Goal: Task Accomplishment & Management: Use online tool/utility

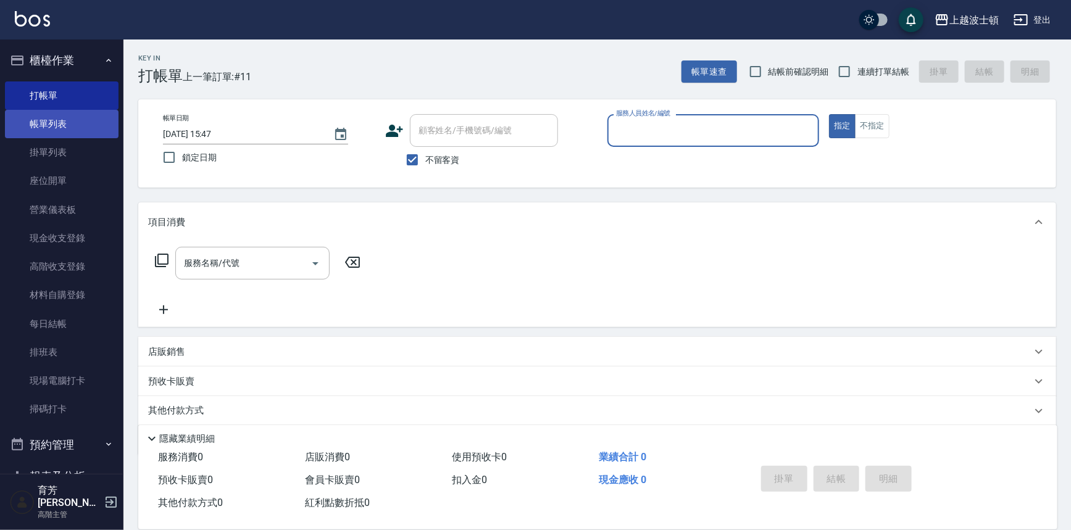
click at [38, 123] on link "帳單列表" at bounding box center [62, 124] width 114 height 28
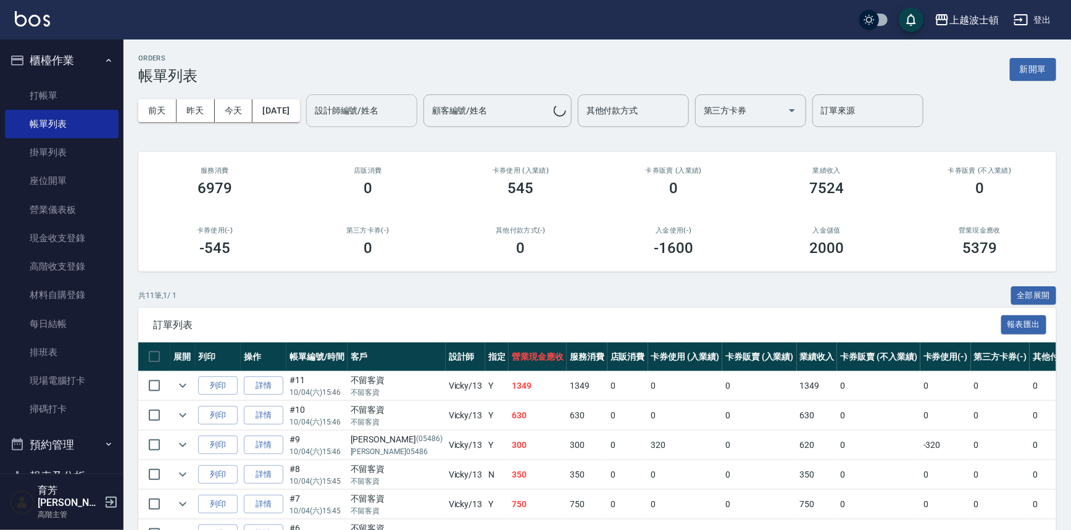
click at [370, 112] on input "設計師編號/姓名" at bounding box center [362, 111] width 100 height 22
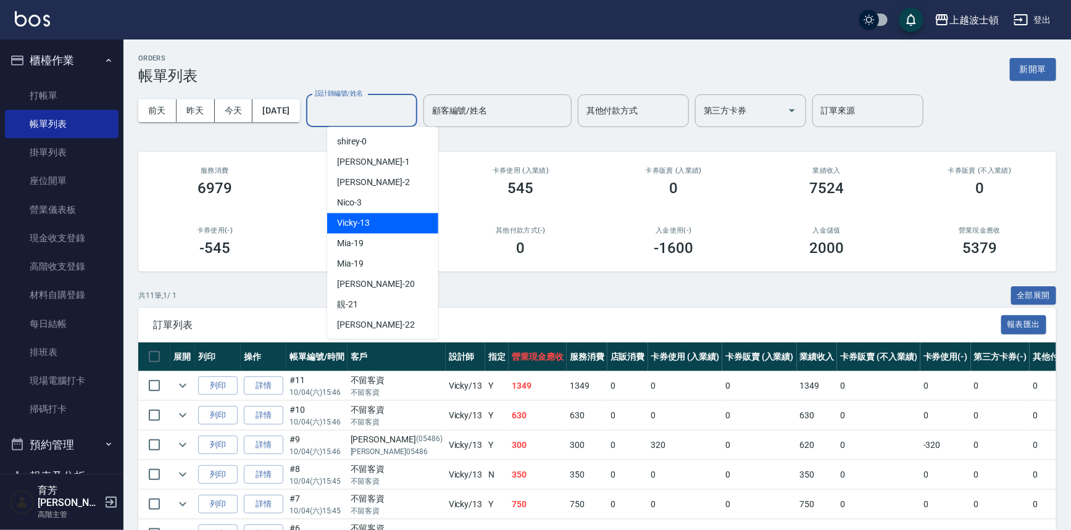
click at [365, 220] on span "Vicky -13" at bounding box center [353, 223] width 33 height 13
type input "Vicky-13"
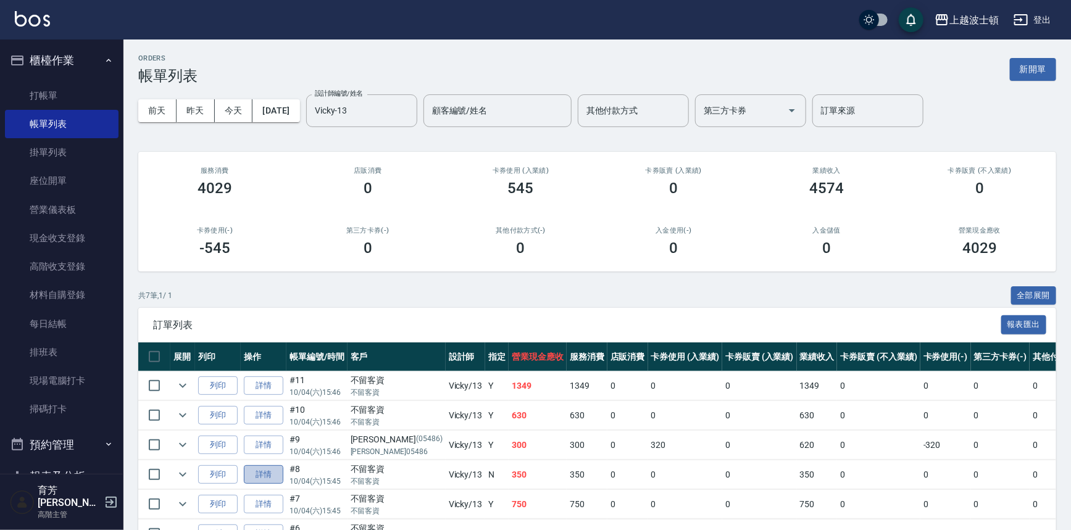
click at [271, 471] on link "詳情" at bounding box center [264, 474] width 40 height 19
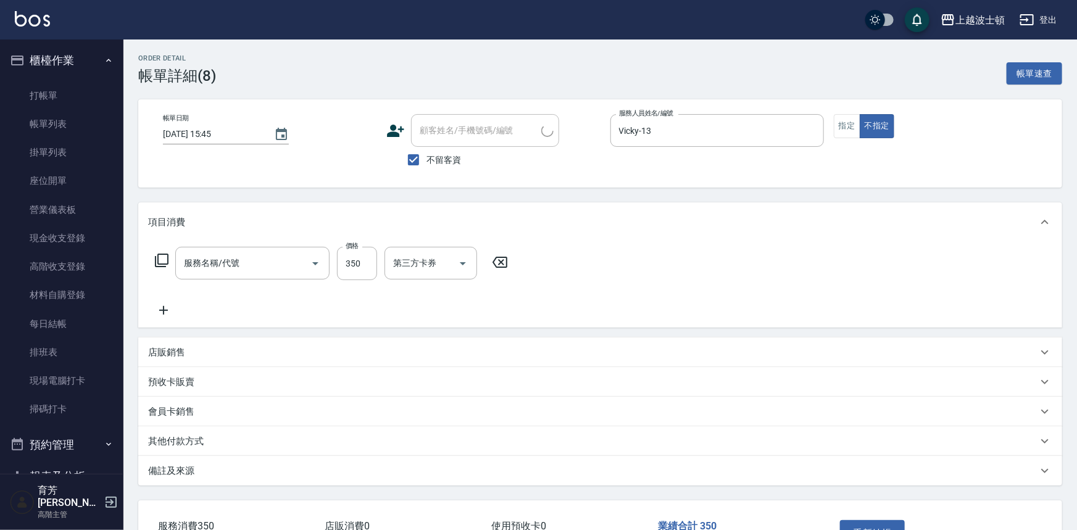
type input "[DATE] 15:45"
checkbox input "true"
type input "Vicky-13"
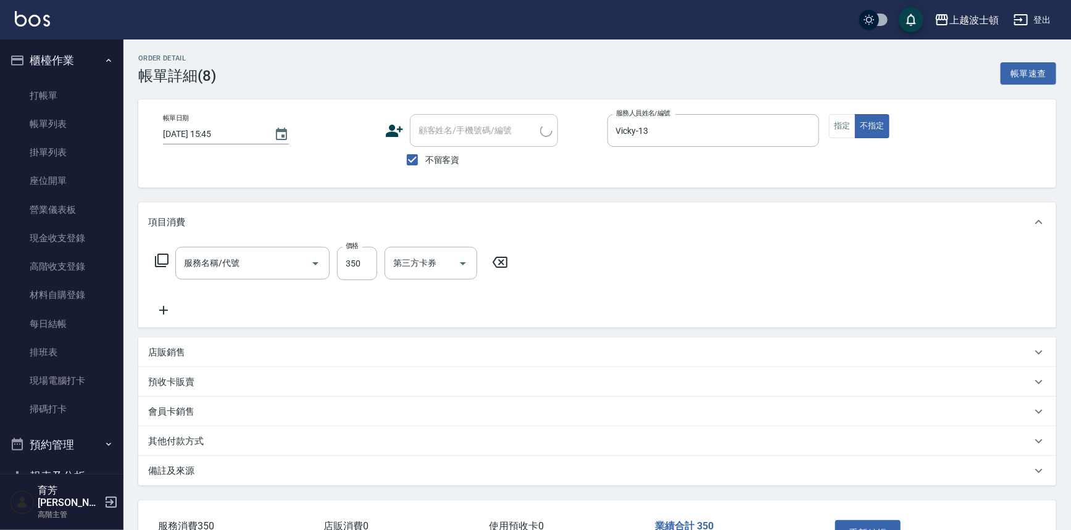
type input "剪髮(305)"
click at [162, 314] on icon at bounding box center [163, 310] width 31 height 15
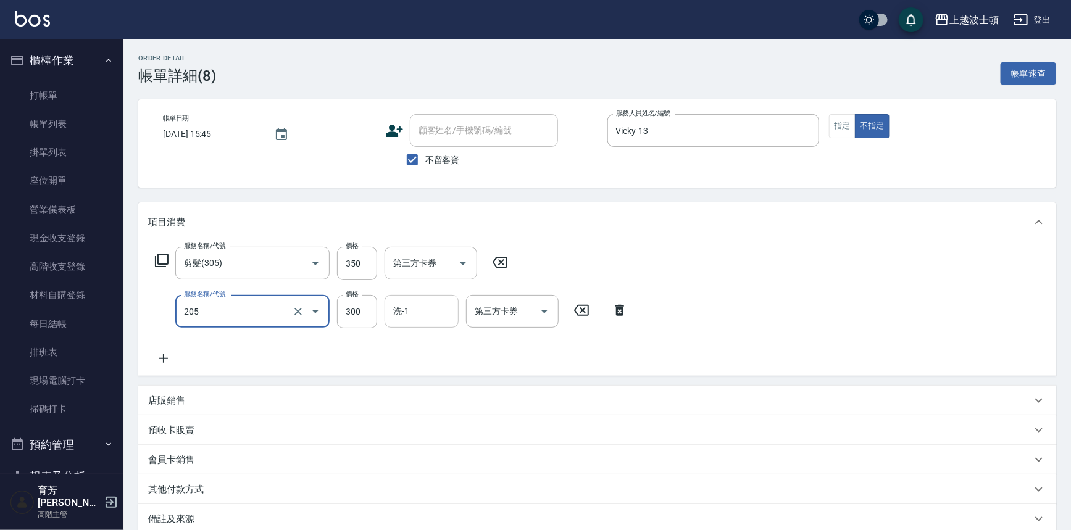
type input "洗髮(205)"
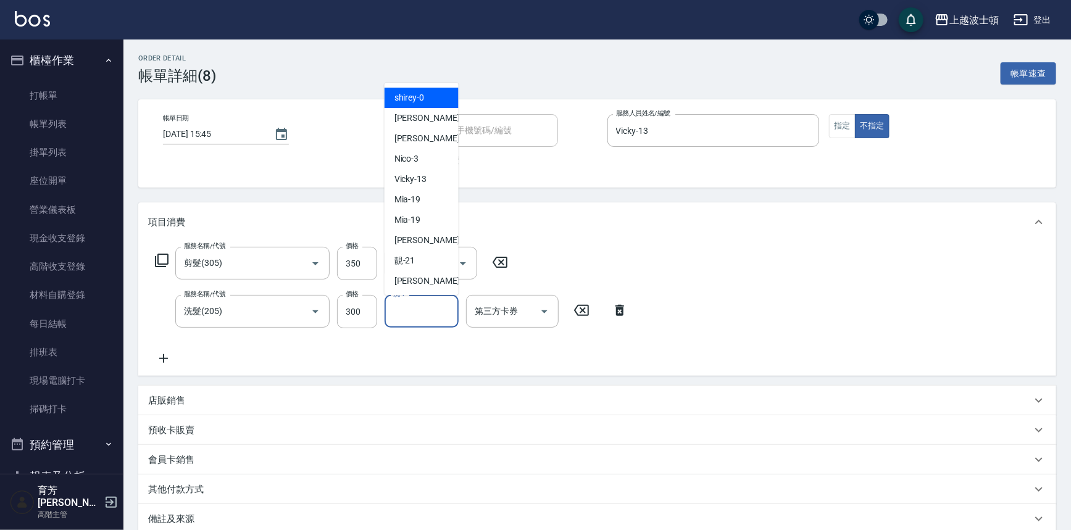
click at [415, 315] on input "洗-1" at bounding box center [421, 312] width 63 height 22
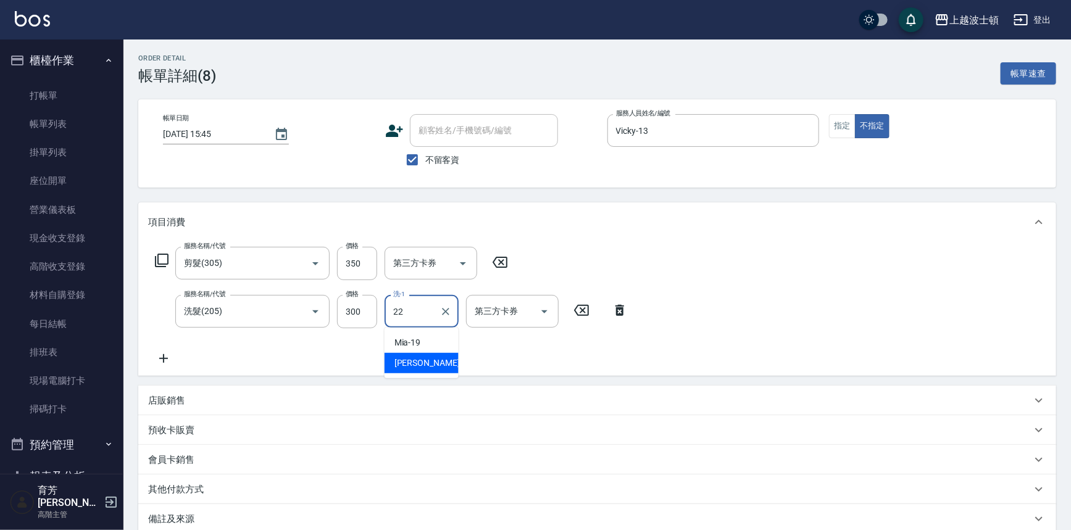
type input "[PERSON_NAME]-22"
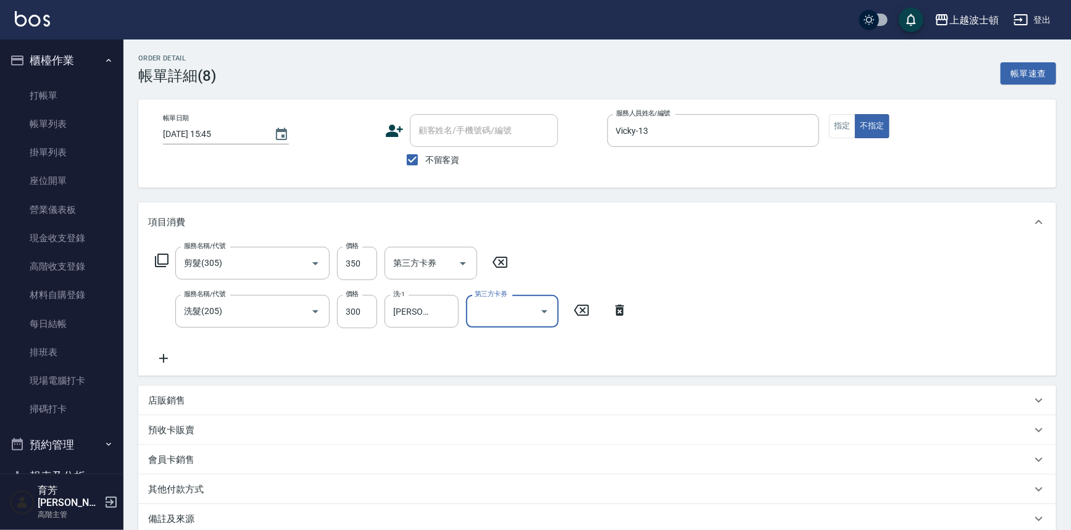
scroll to position [135, 0]
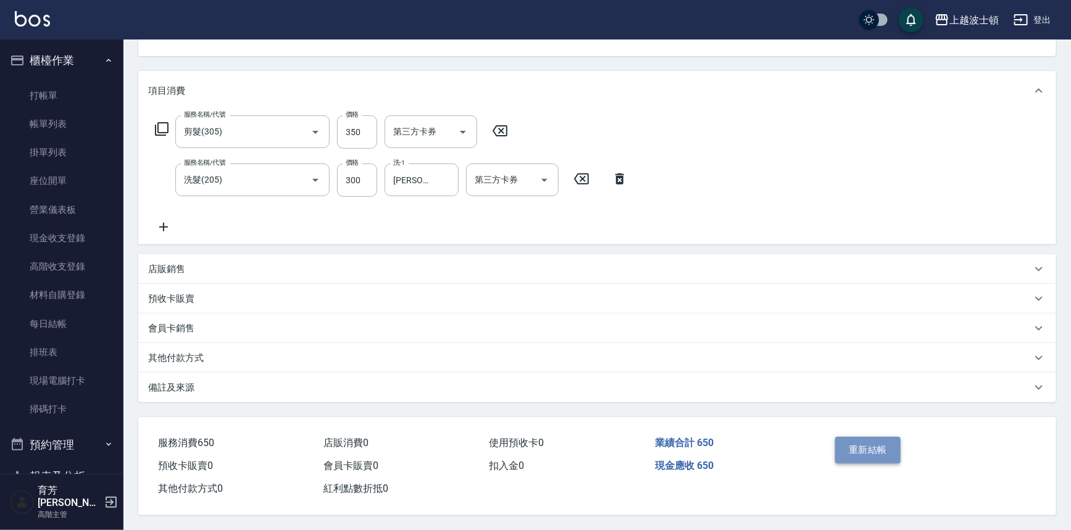
click at [888, 448] on button "重新結帳" at bounding box center [867, 450] width 65 height 26
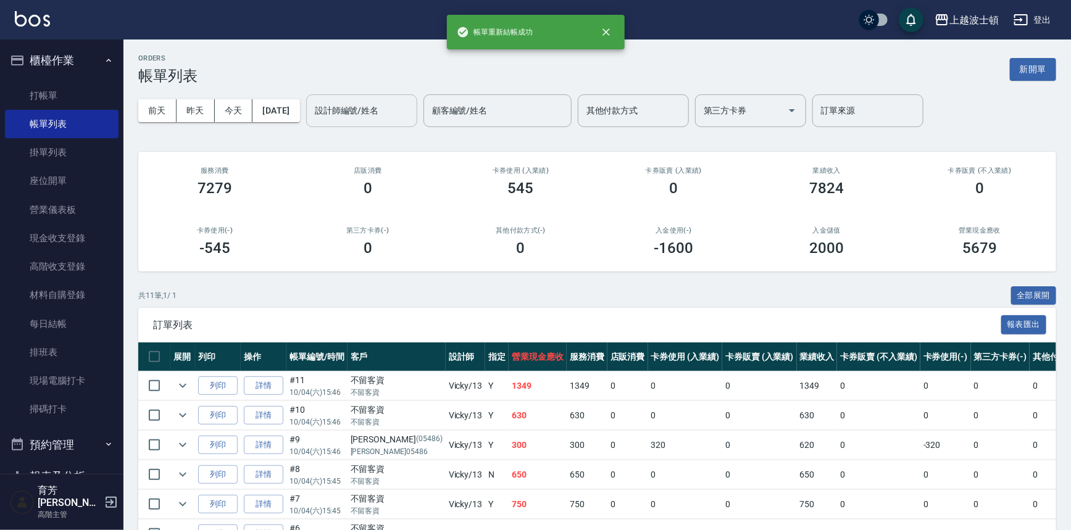
click at [402, 122] on div "設計師編號/姓名" at bounding box center [361, 110] width 111 height 33
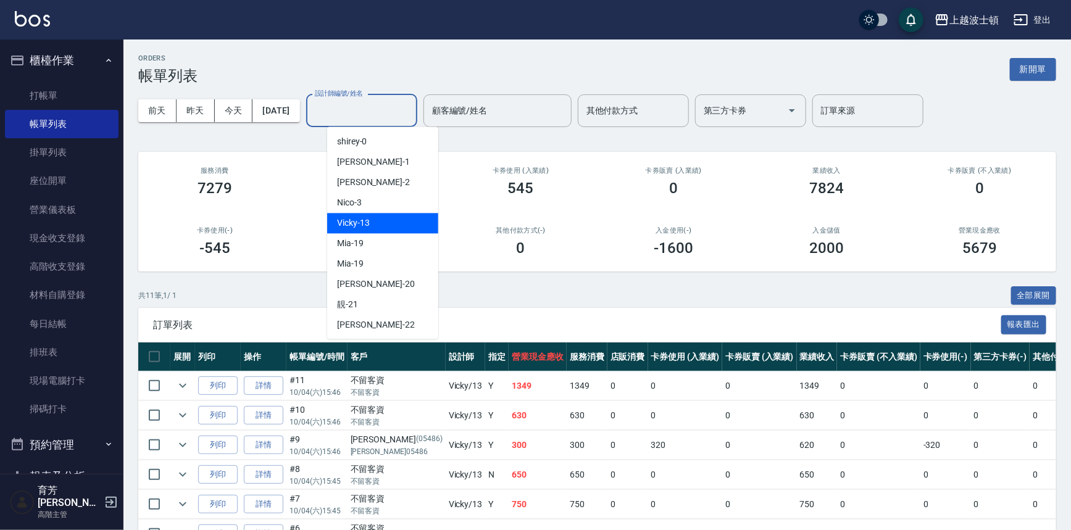
click at [389, 219] on div "Vicky -13" at bounding box center [382, 223] width 111 height 20
type input "Vicky-13"
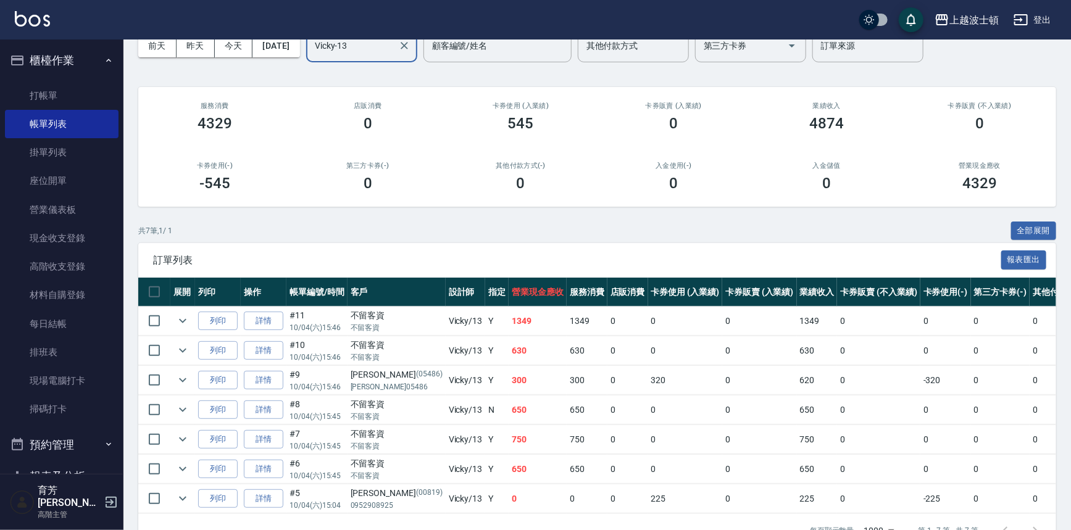
scroll to position [104, 0]
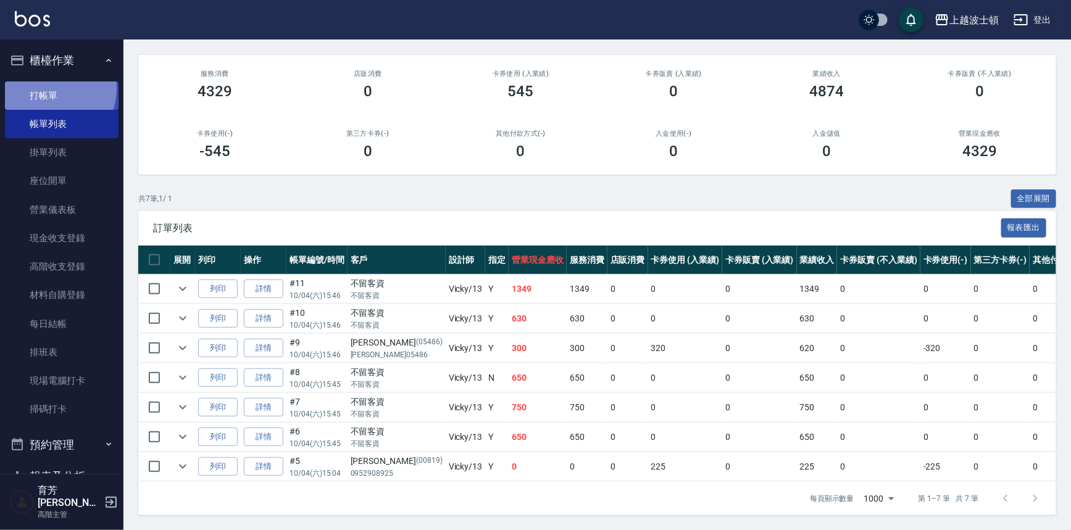
click at [53, 88] on link "打帳單" at bounding box center [62, 95] width 114 height 28
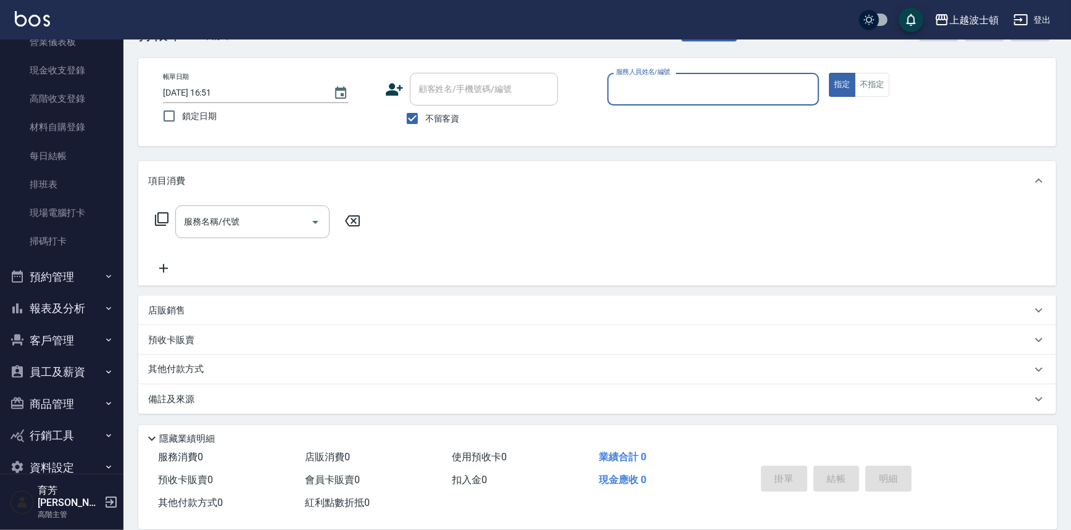
scroll to position [180, 0]
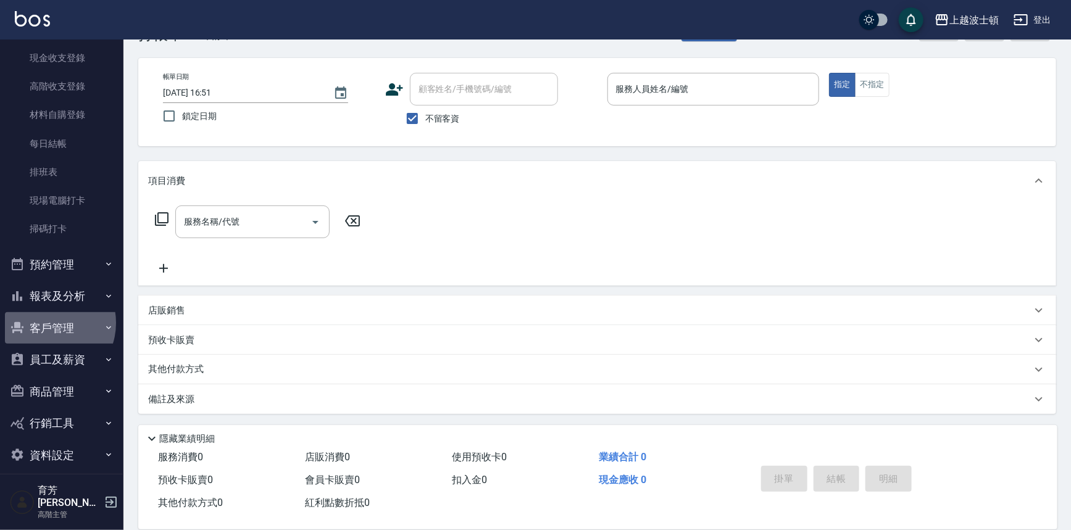
click at [48, 323] on button "客戶管理" at bounding box center [62, 328] width 114 height 32
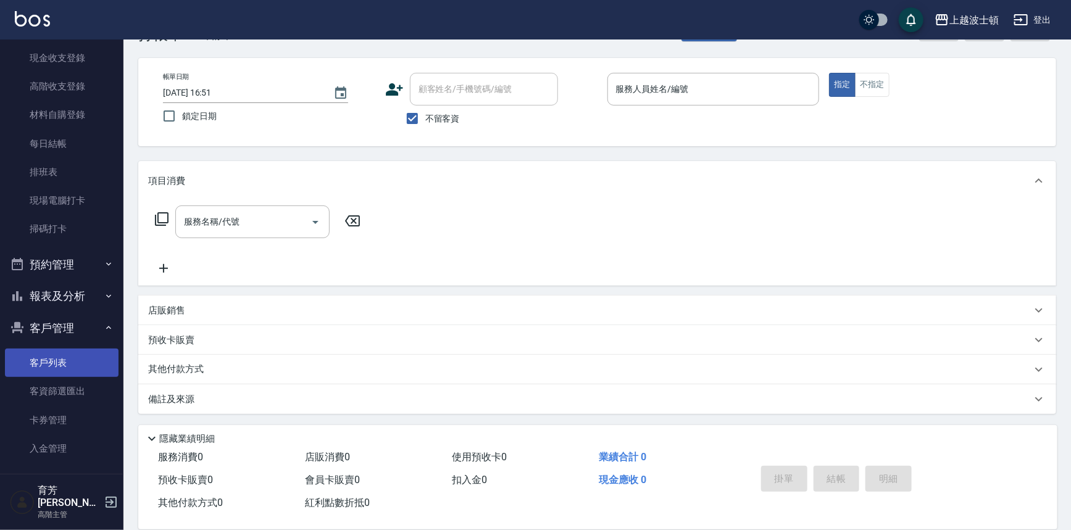
drag, startPoint x: 55, startPoint y: 354, endPoint x: 75, endPoint y: 335, distance: 28.4
click at [56, 354] on link "客戶列表" at bounding box center [62, 363] width 114 height 28
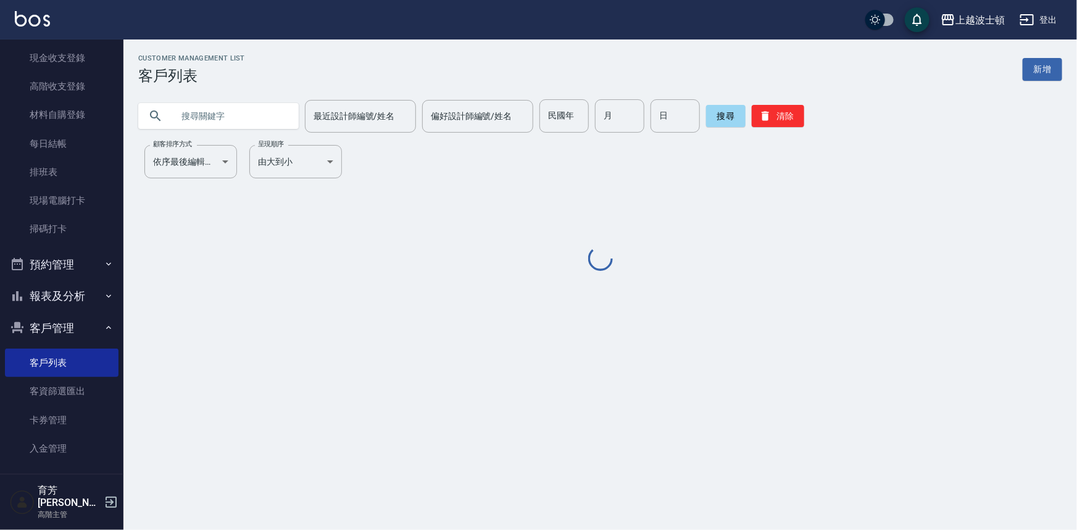
click at [170, 114] on div at bounding box center [218, 116] width 160 height 26
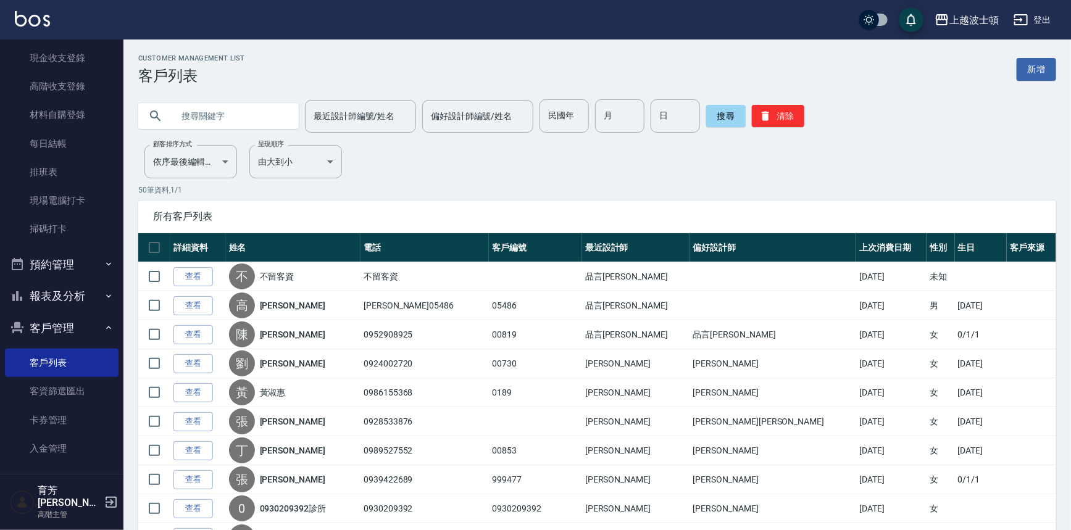
click at [180, 117] on input "text" at bounding box center [231, 115] width 116 height 33
type input "640616"
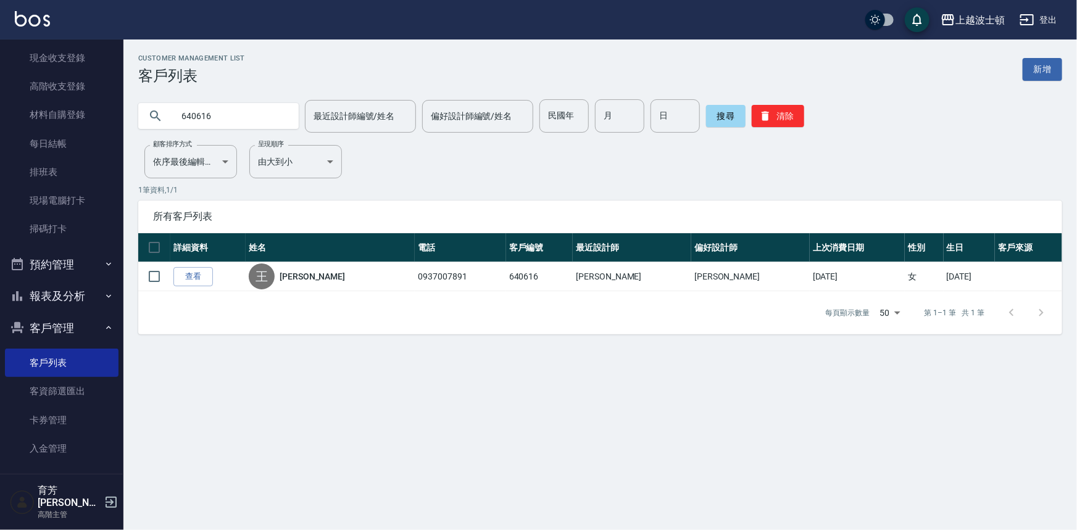
click at [188, 281] on link "查看" at bounding box center [193, 276] width 40 height 19
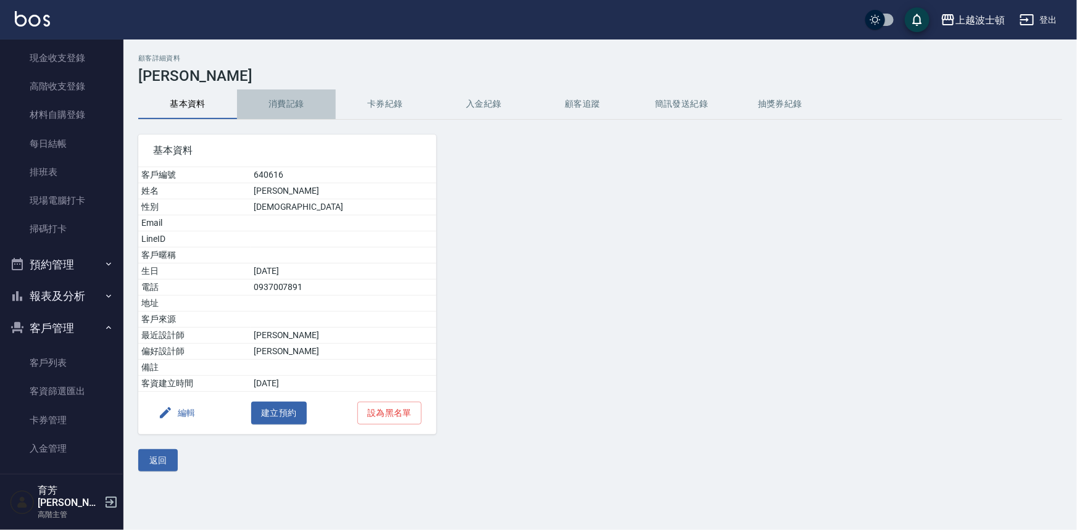
click at [289, 103] on button "消費記錄" at bounding box center [286, 104] width 99 height 30
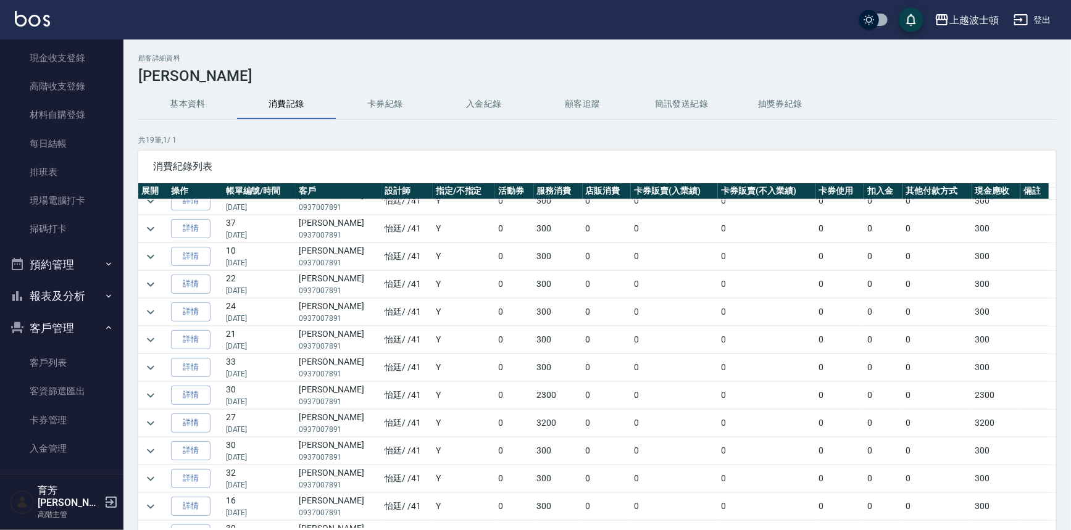
scroll to position [56, 0]
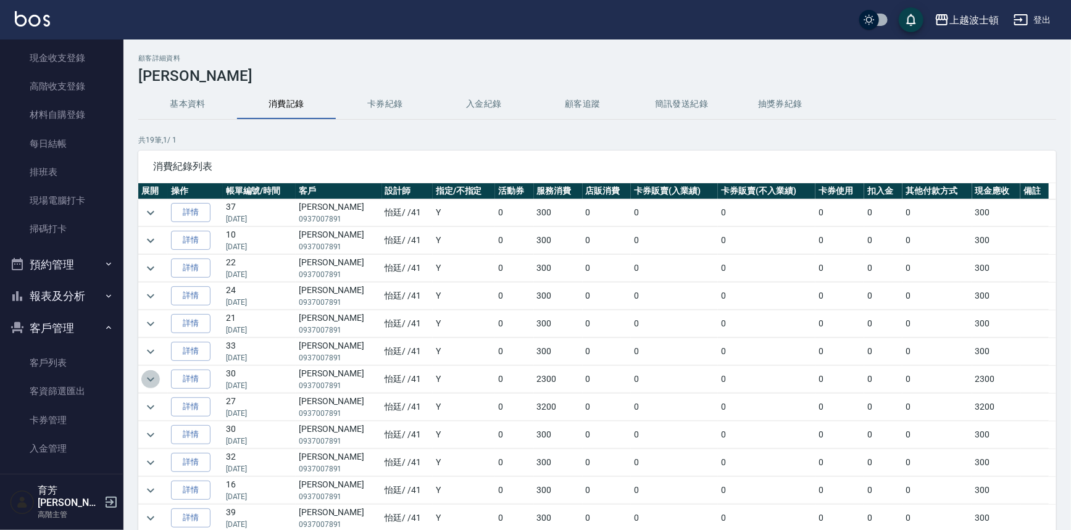
click at [152, 377] on icon "expand row" at bounding box center [150, 379] width 7 height 4
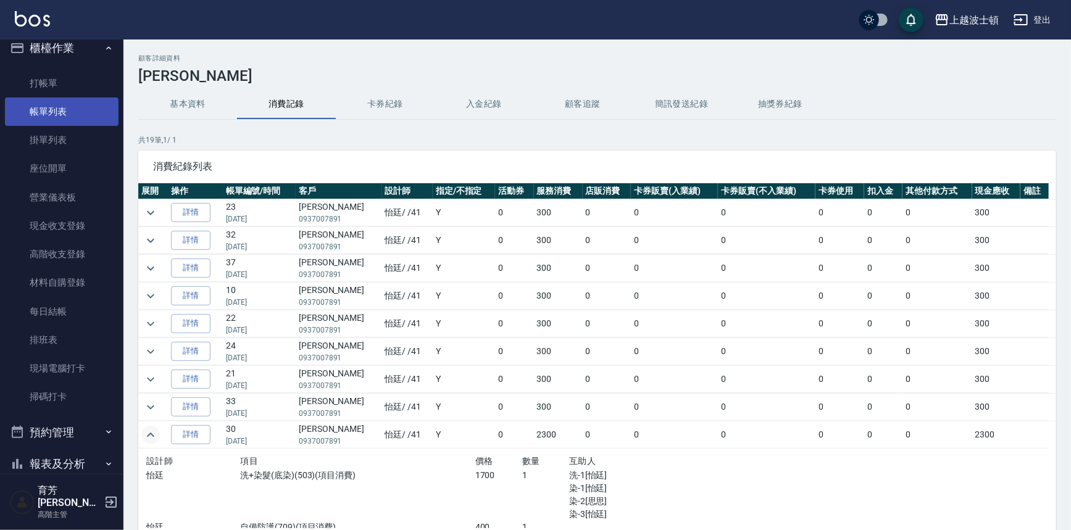
scroll to position [0, 0]
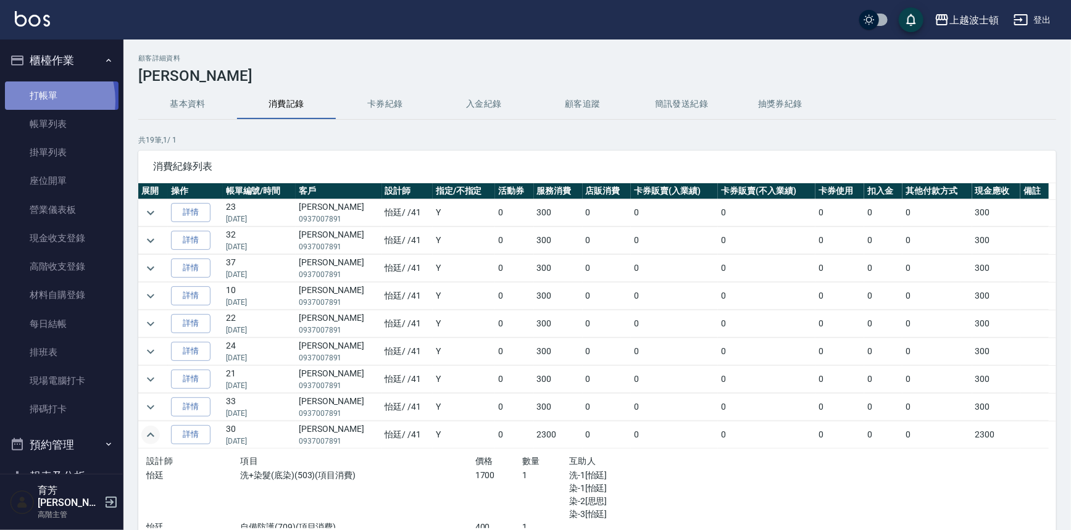
click at [29, 101] on link "打帳單" at bounding box center [62, 95] width 114 height 28
